Goal: Book appointment/travel/reservation

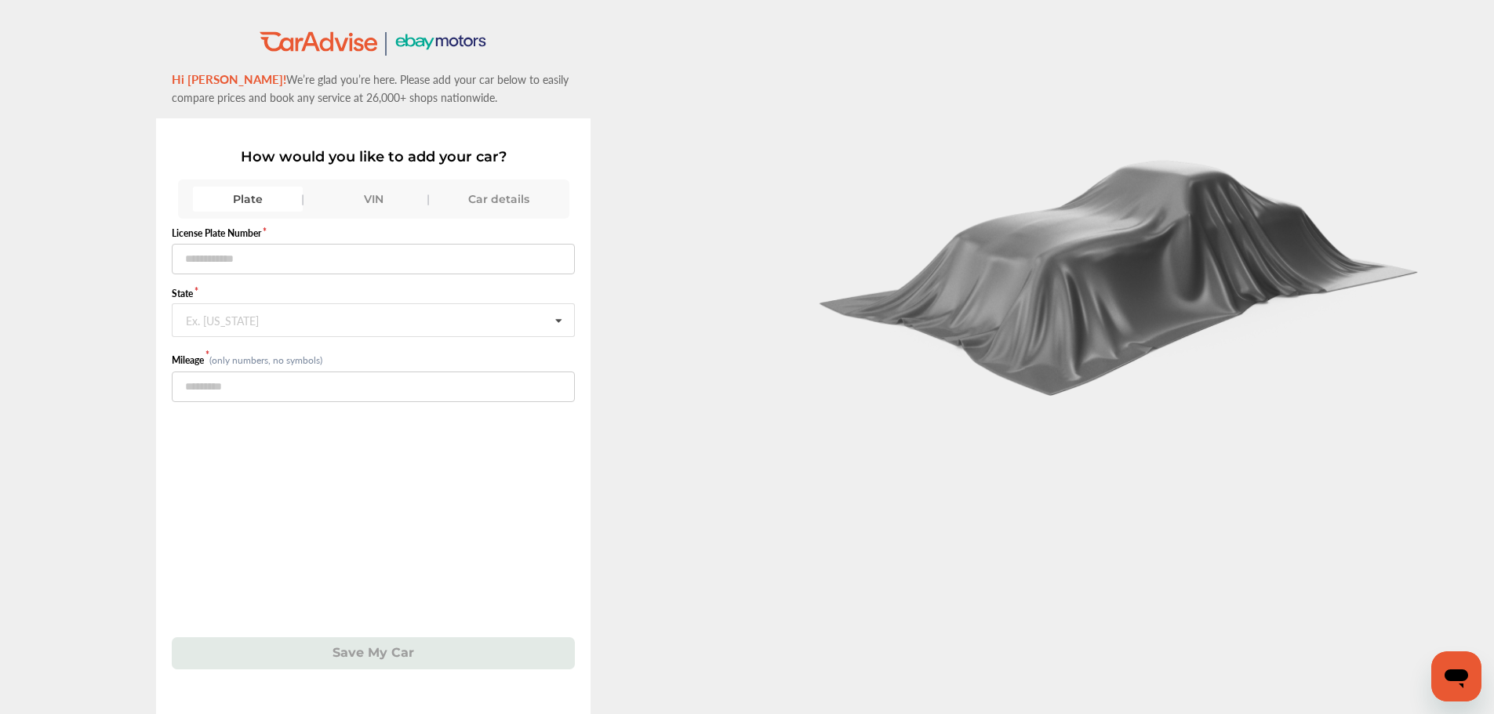
click at [365, 209] on div "VIN" at bounding box center [373, 199] width 110 height 25
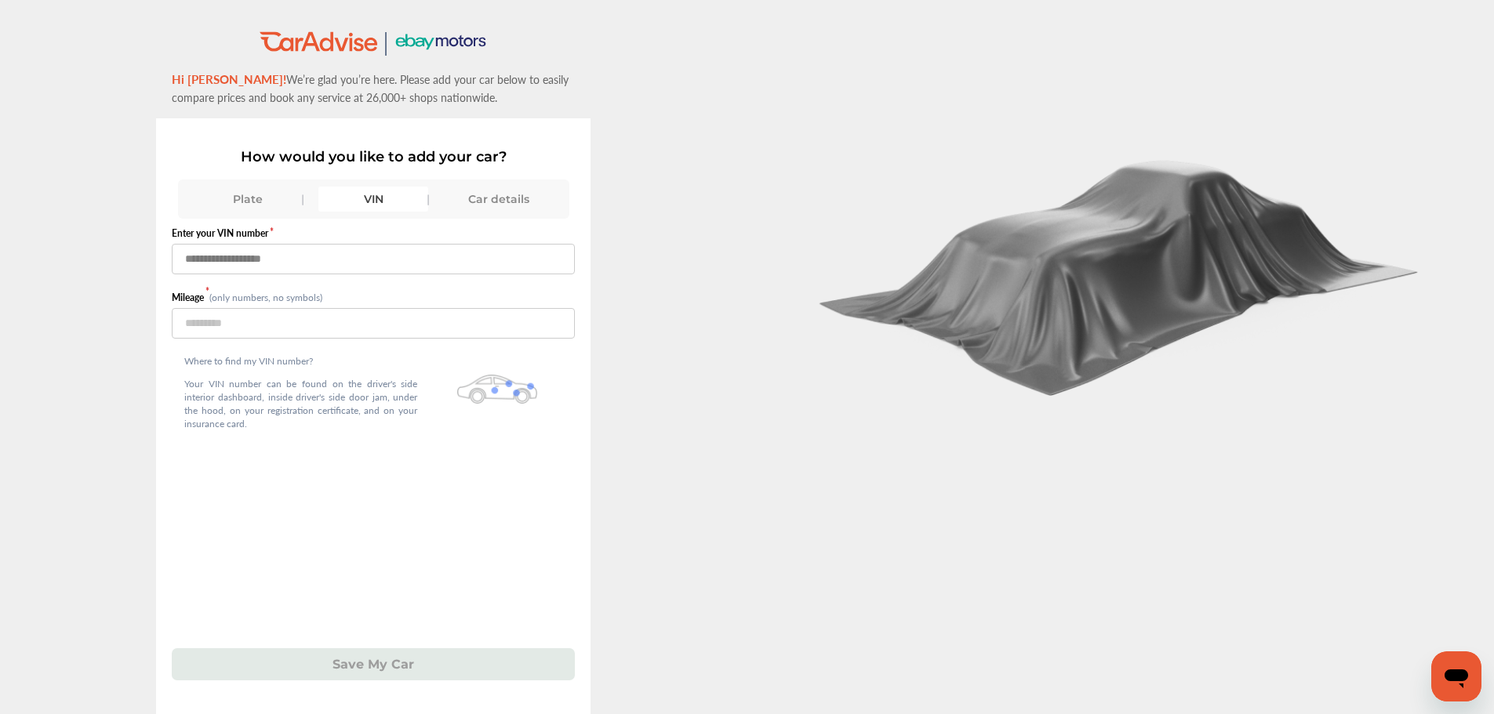
click at [358, 260] on input "text" at bounding box center [373, 259] width 403 height 31
paste input "**********"
type input "**********"
click at [312, 340] on div "Where to find my VIN number? Your VIN number can be found on the driver's side …" at bounding box center [301, 396] width 258 height 114
click at [310, 318] on input "number" at bounding box center [373, 323] width 403 height 31
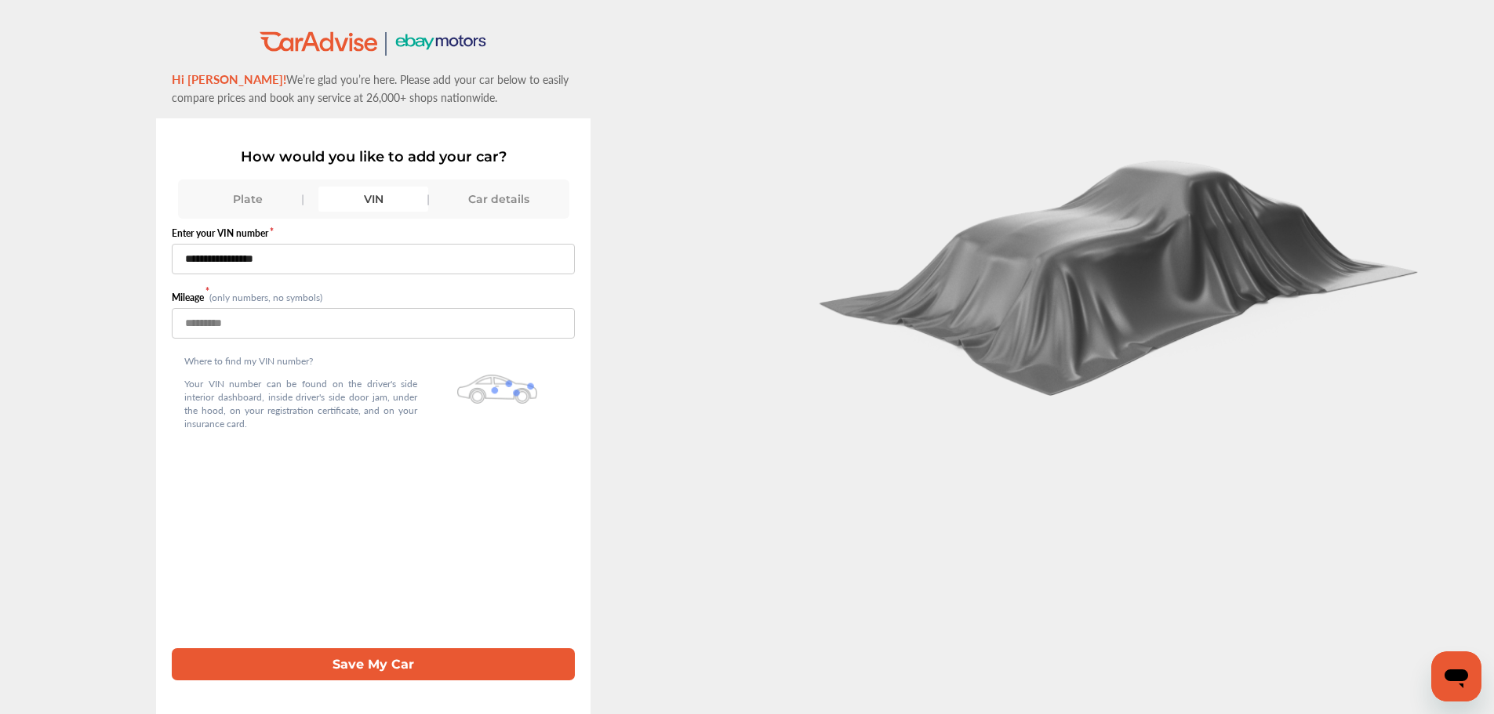
type input "*****"
click at [521, 666] on button "Save My Car" at bounding box center [373, 664] width 403 height 32
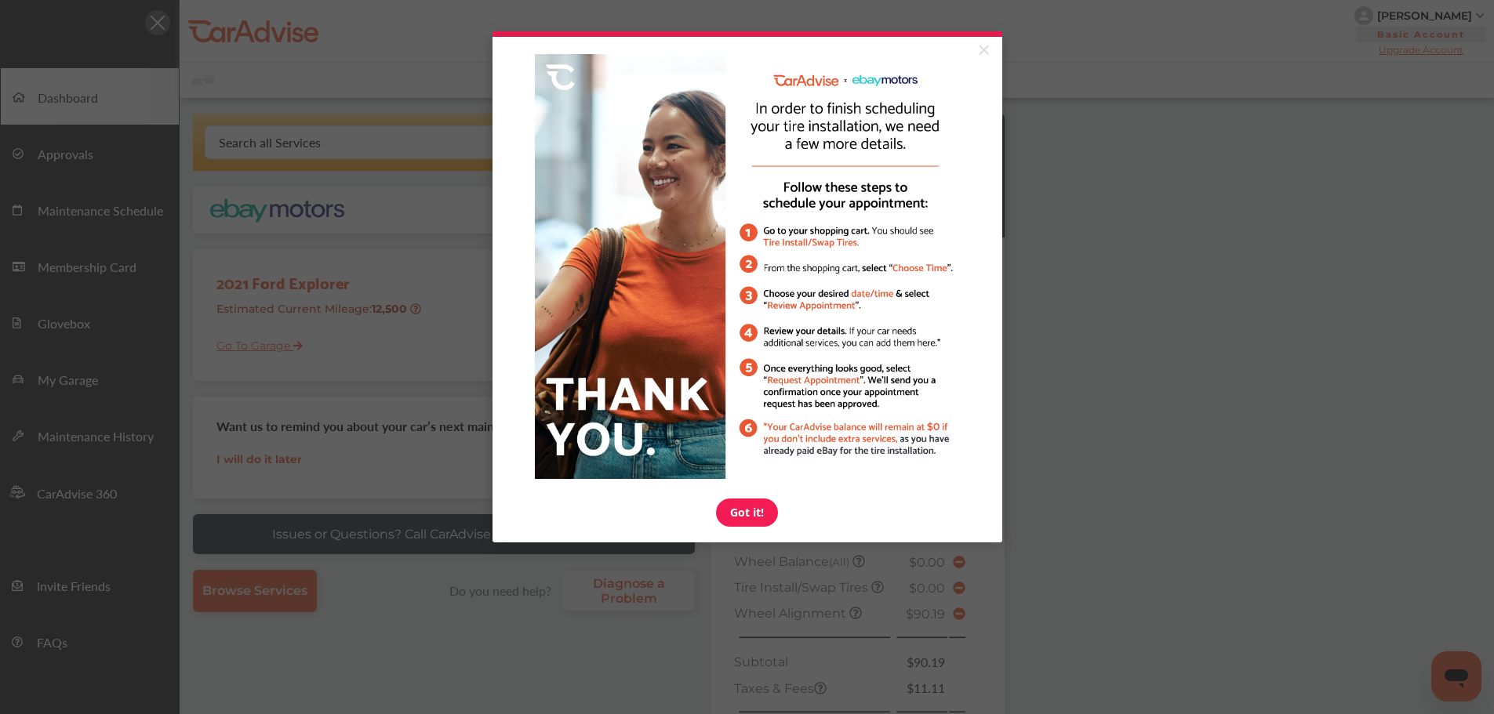
click at [750, 511] on link "Got it!" at bounding box center [747, 513] width 62 height 28
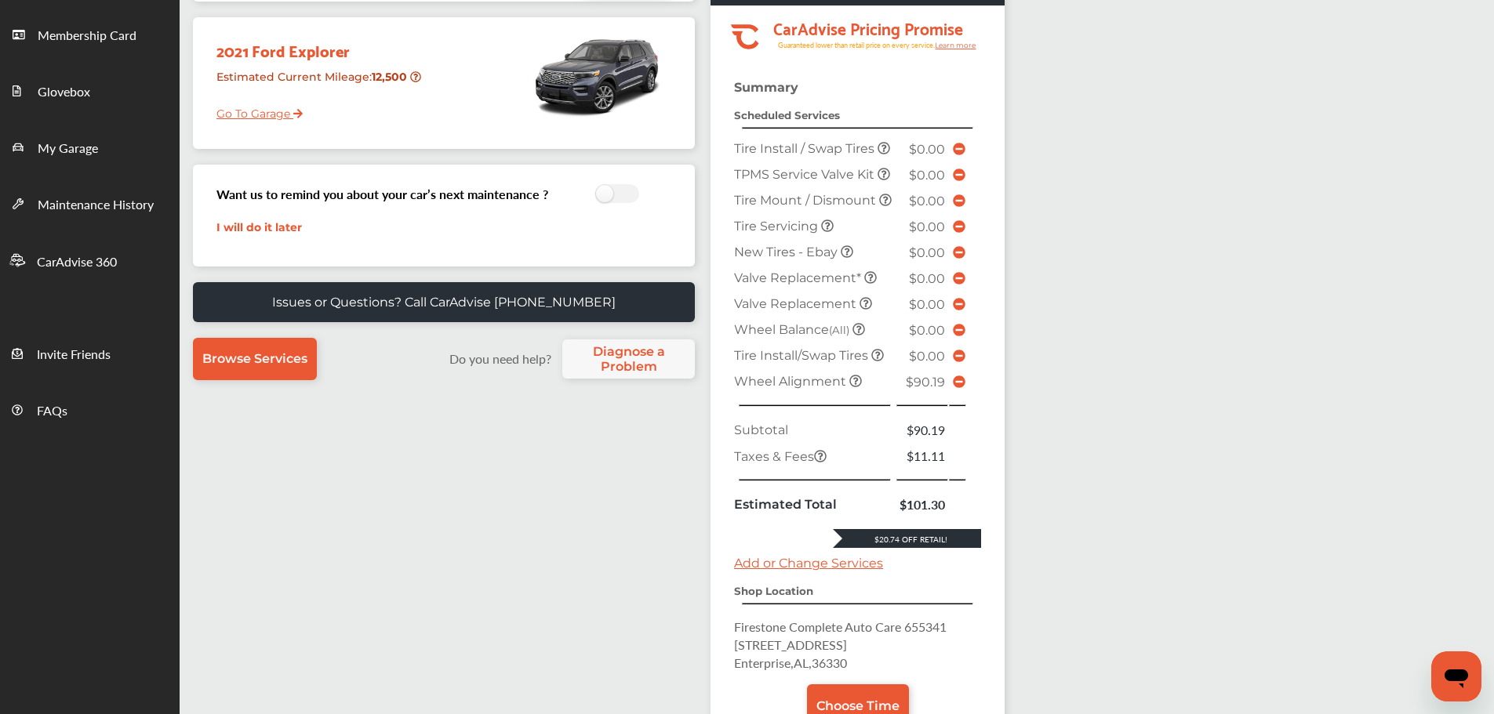
scroll to position [392, 0]
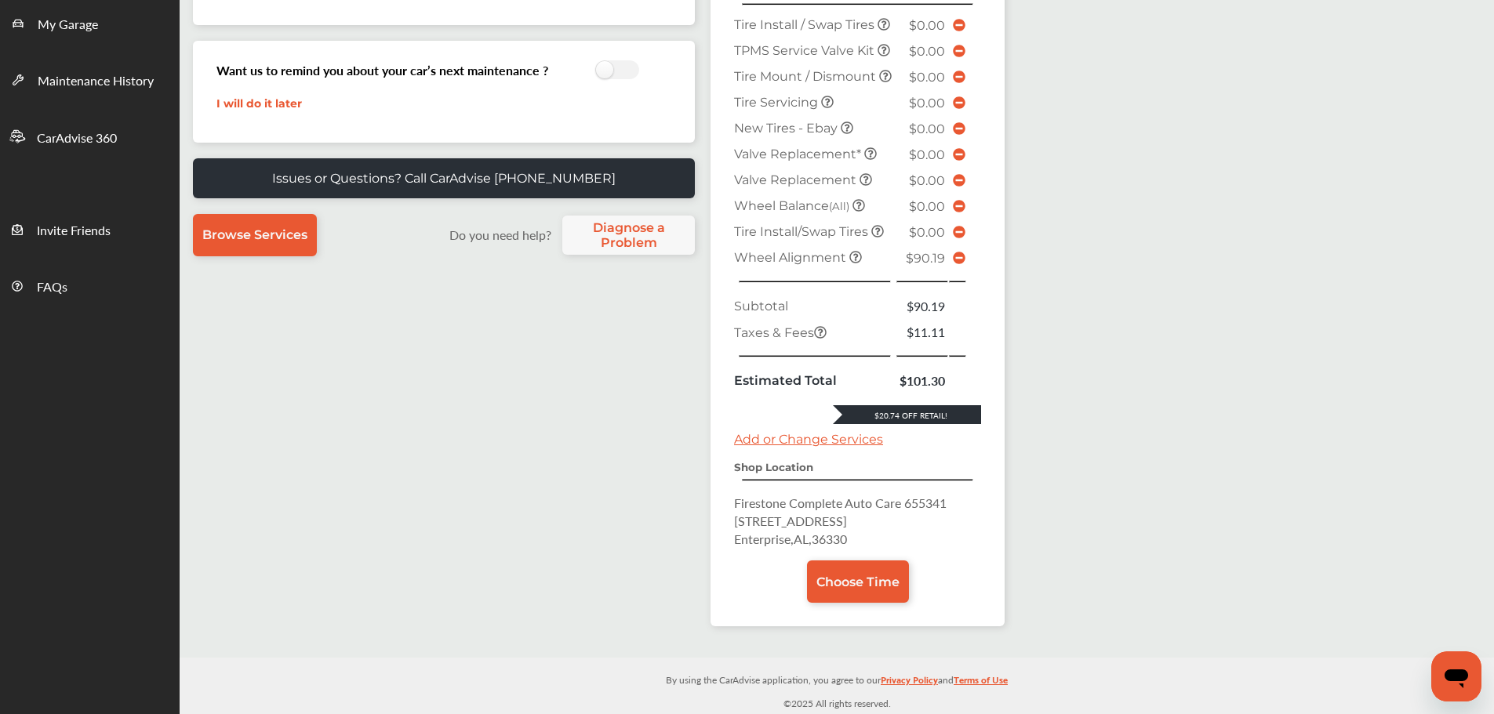
click at [866, 585] on span "Choose Time" at bounding box center [857, 582] width 83 height 15
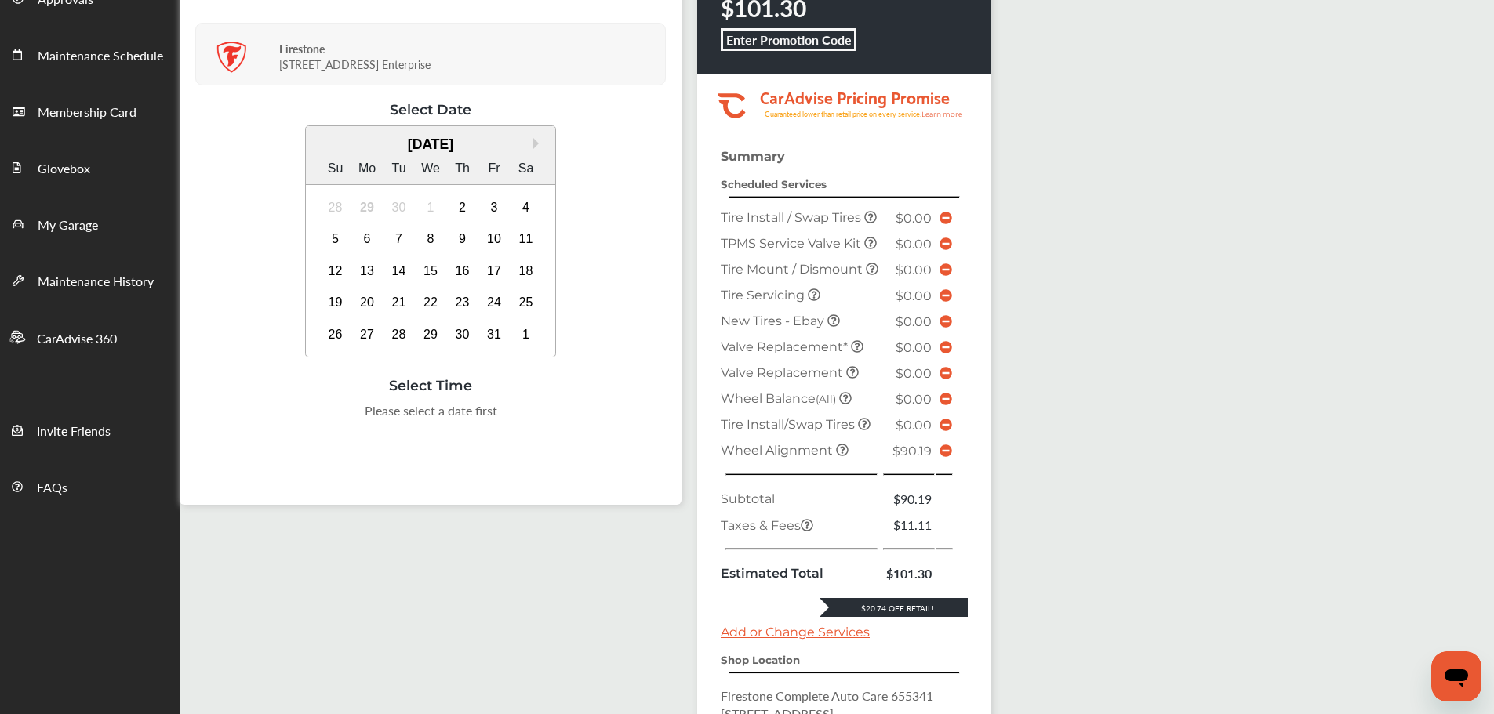
scroll to position [157, 0]
click at [944, 456] on icon at bounding box center [945, 449] width 13 height 13
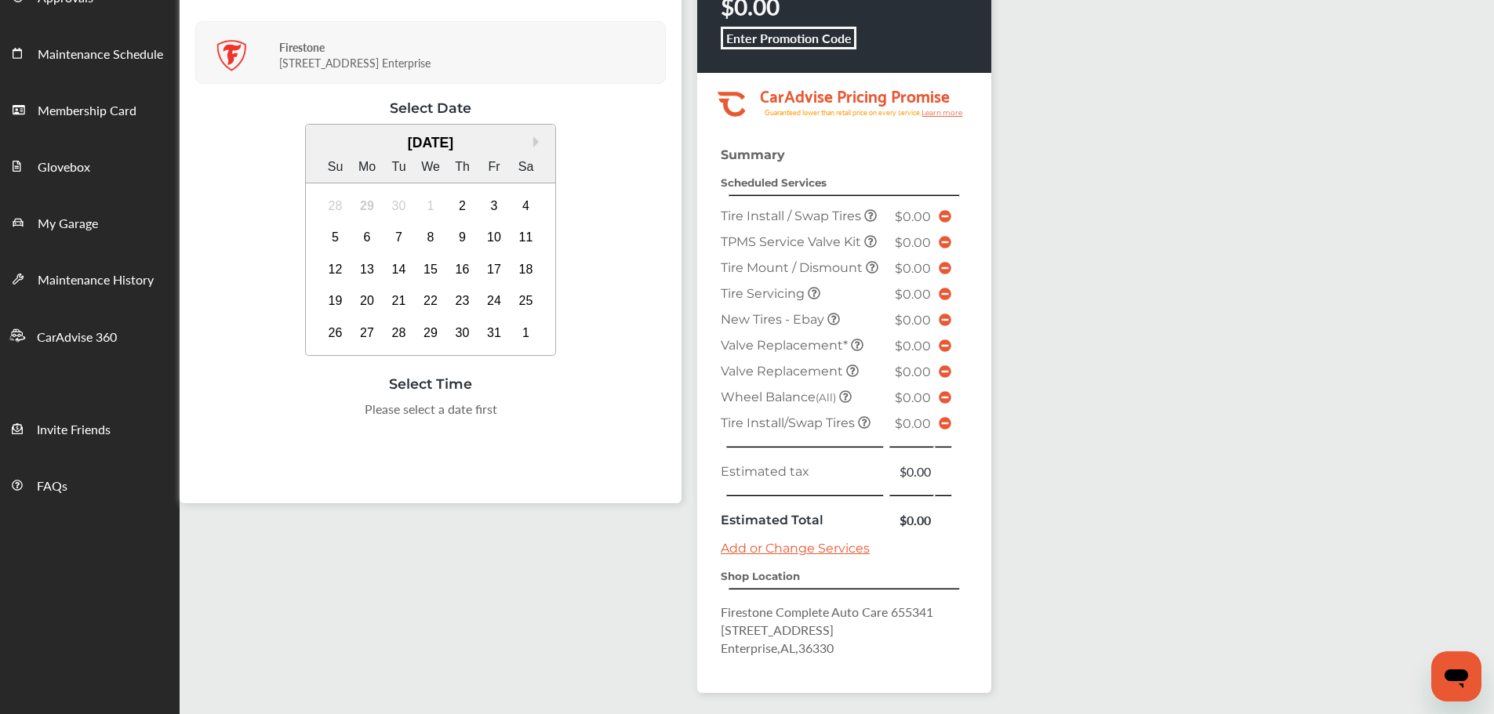
click at [332, 239] on div "5" at bounding box center [335, 237] width 25 height 25
click at [354, 416] on div "10:00 AM" at bounding box center [351, 414] width 75 height 28
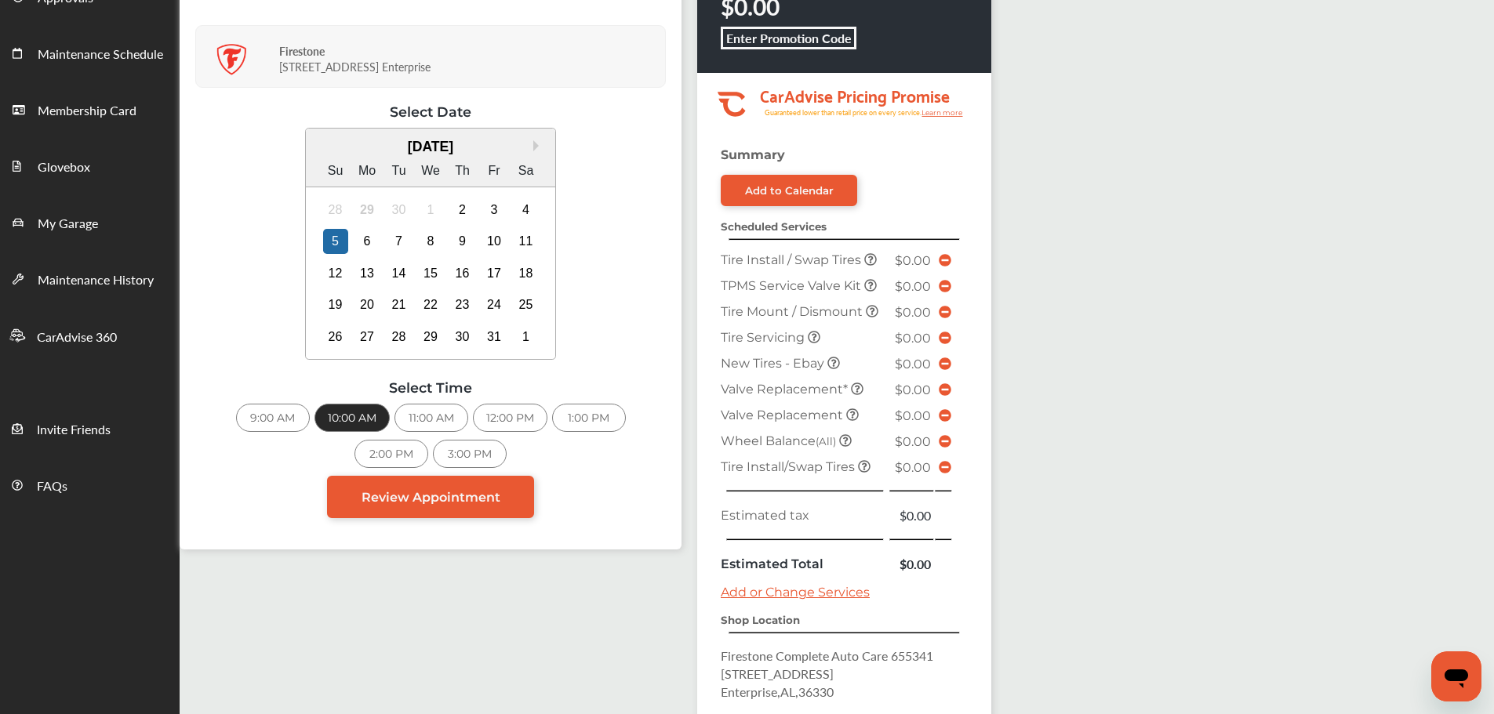
click at [464, 494] on span "Review Appointment" at bounding box center [430, 497] width 139 height 15
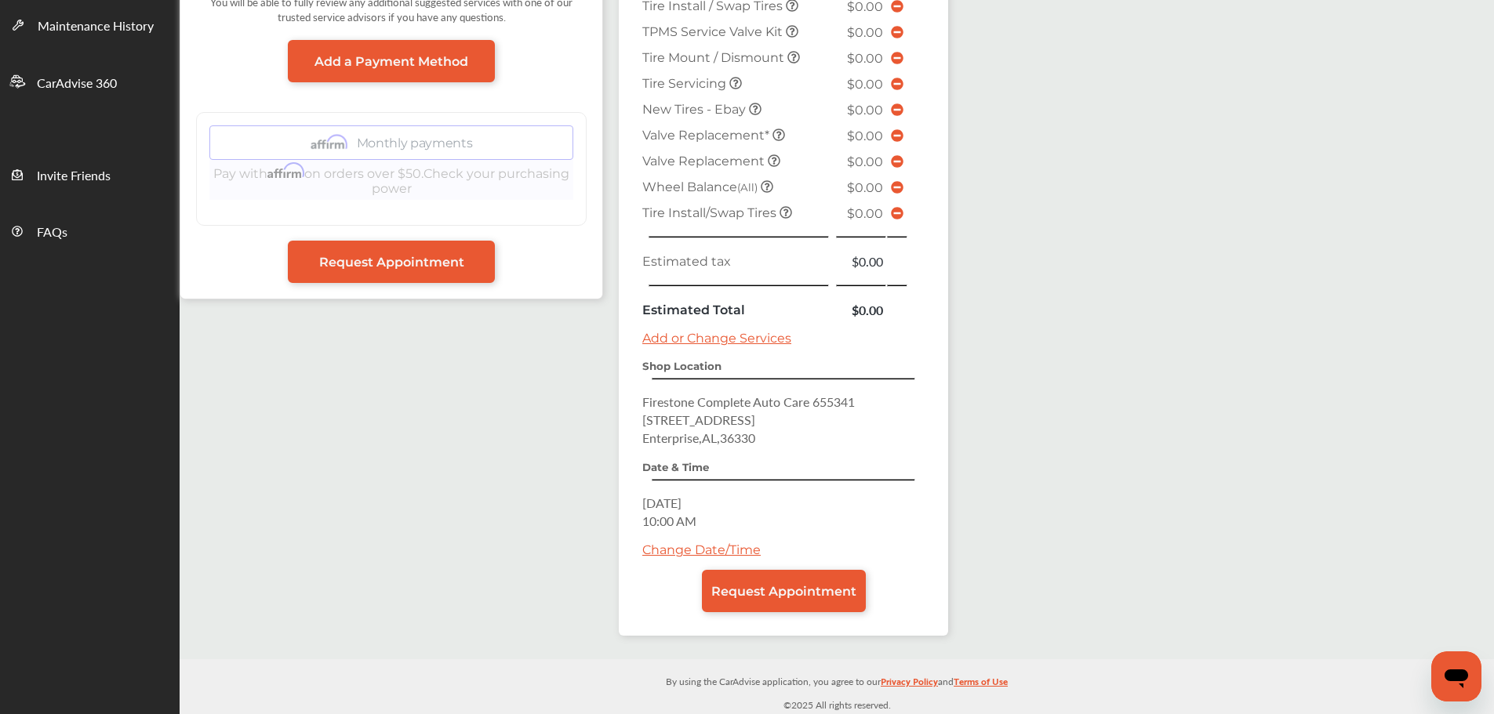
scroll to position [412, 0]
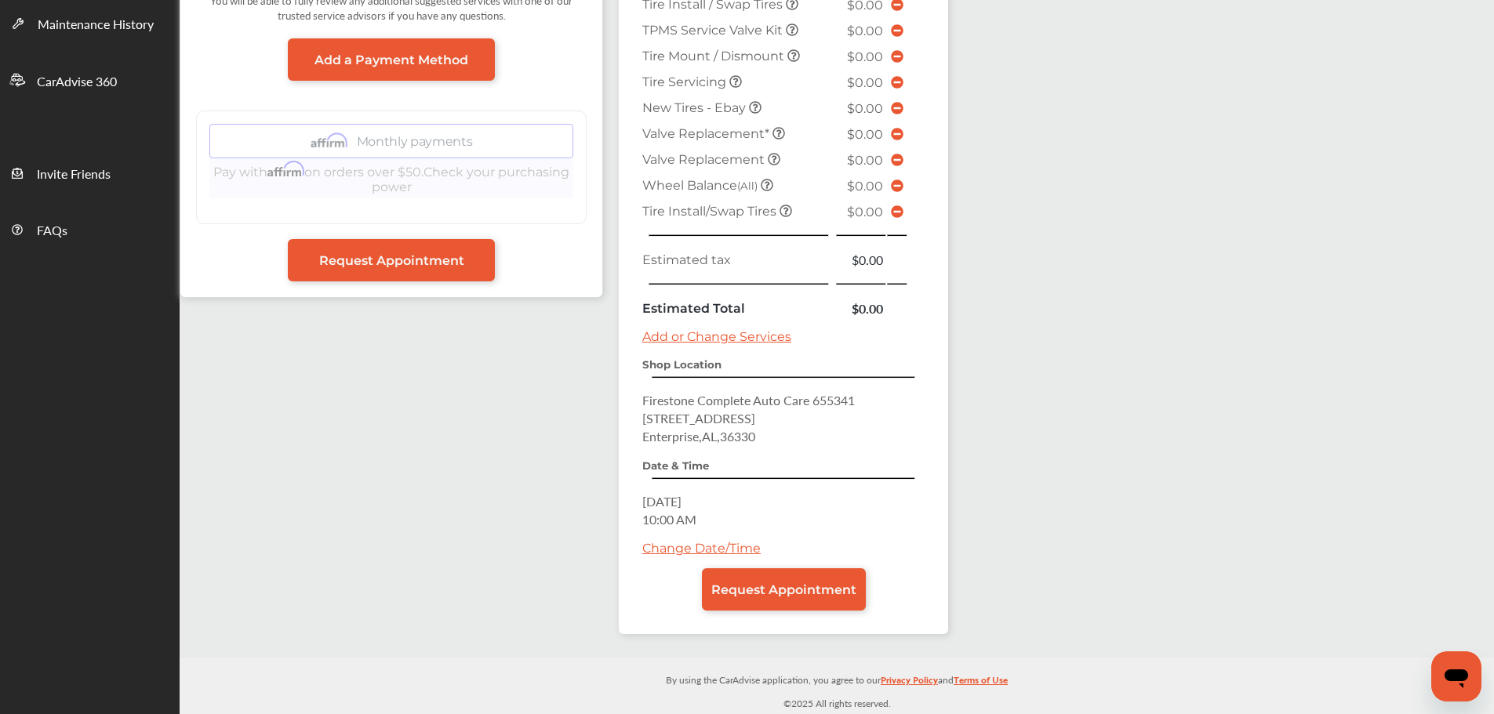
click at [793, 598] on link "Request Appointment" at bounding box center [784, 589] width 164 height 42
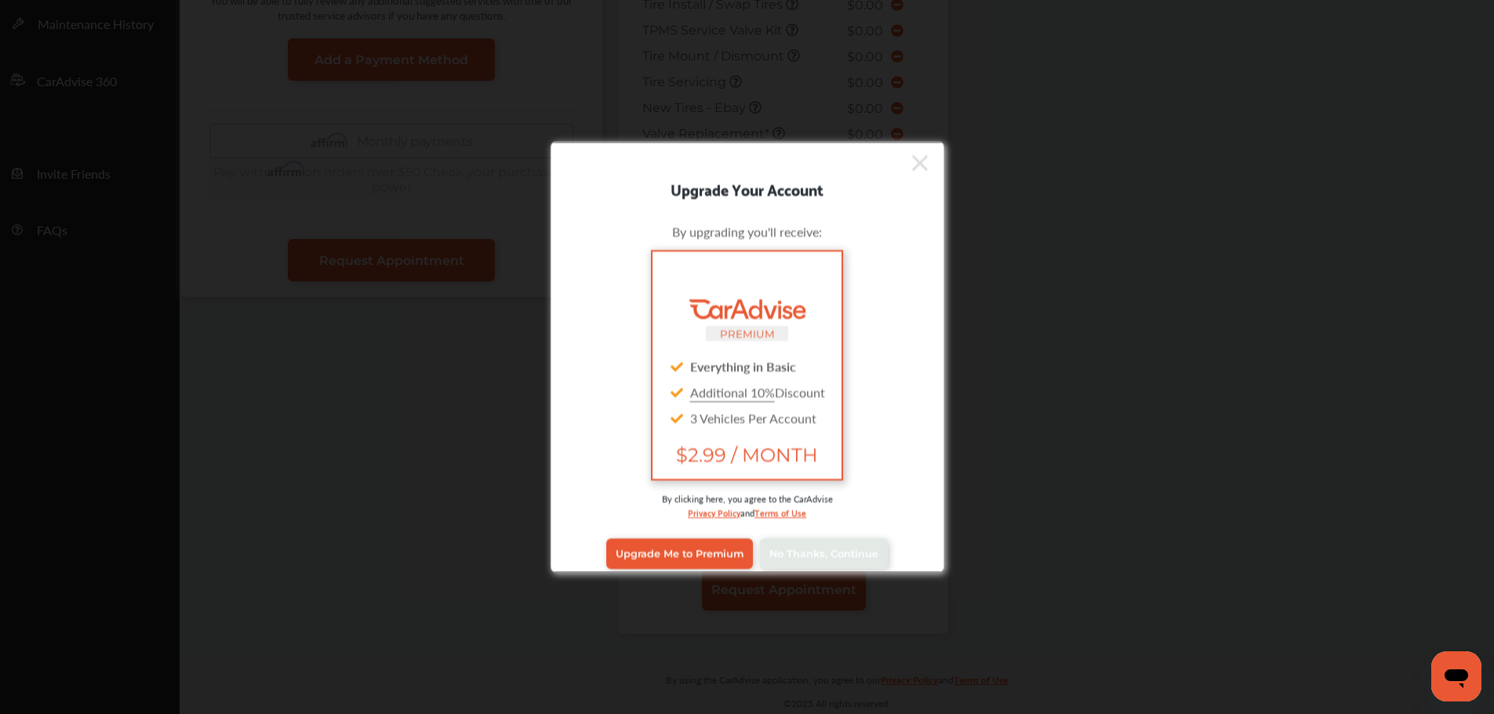
click at [800, 554] on span "No Thanks, Continue" at bounding box center [823, 554] width 109 height 12
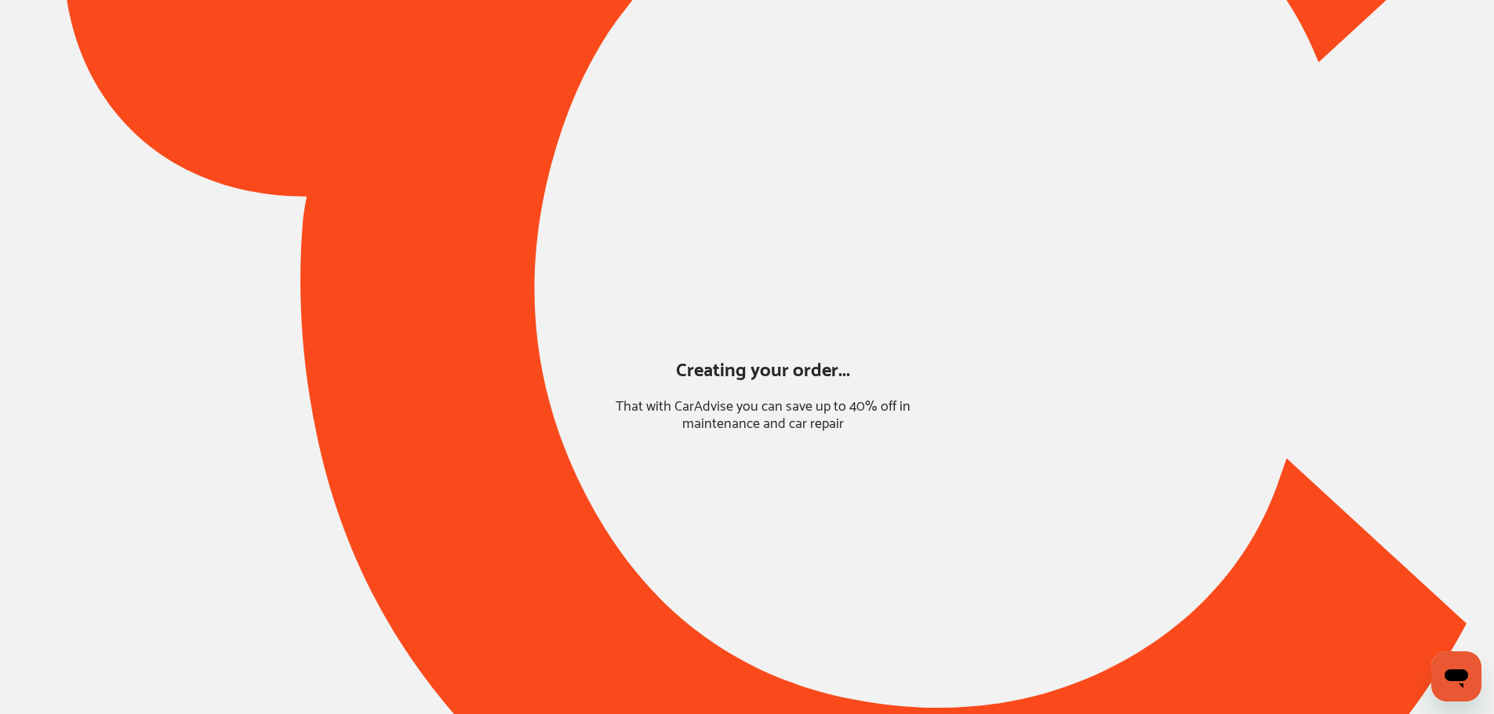
scroll to position [0, 0]
